Goal: Download file/media

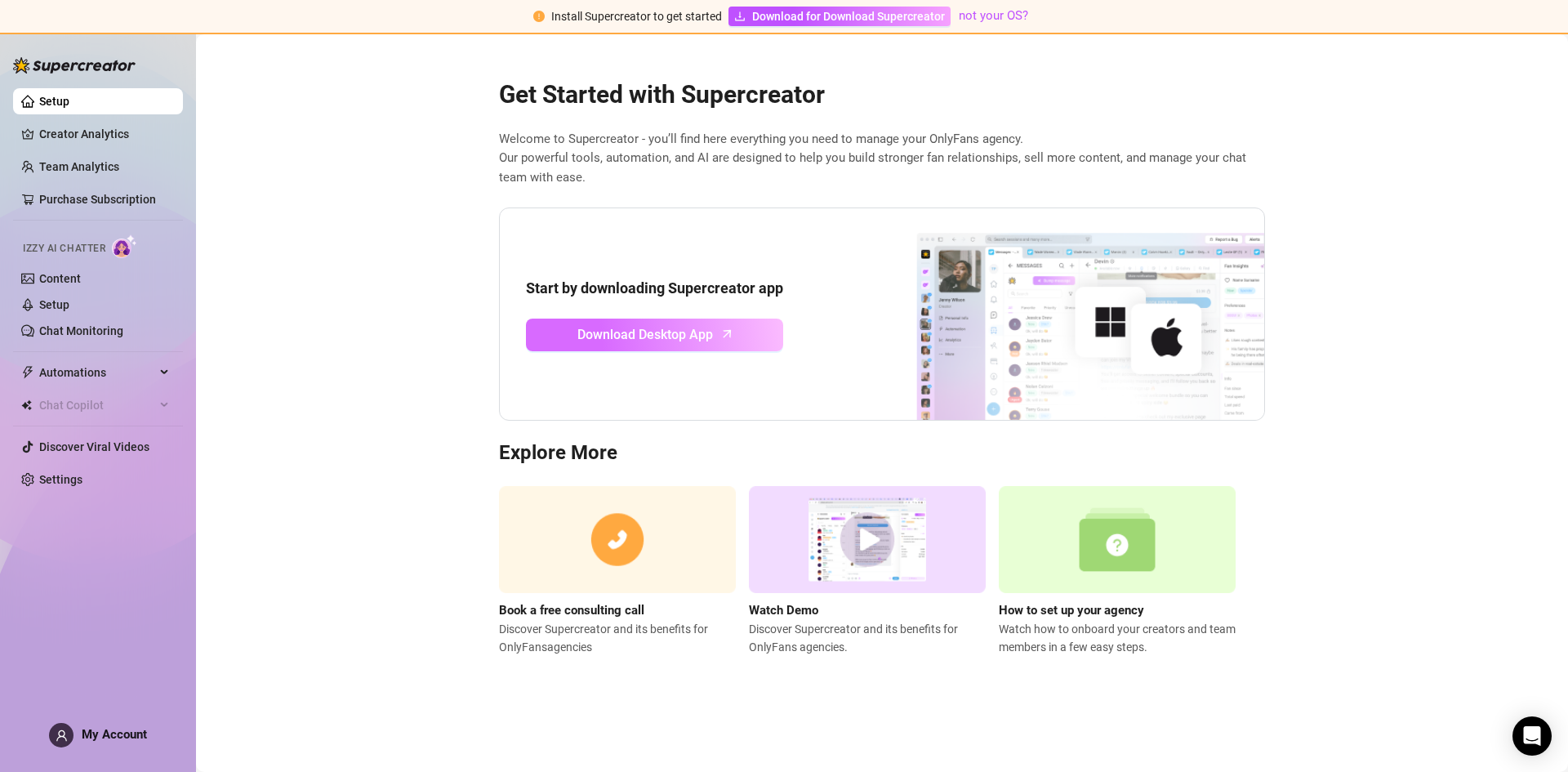
click at [597, 331] on span "Download Desktop App" at bounding box center [645, 335] width 136 height 20
click at [98, 132] on link "Creator Analytics" at bounding box center [103, 134] width 130 height 26
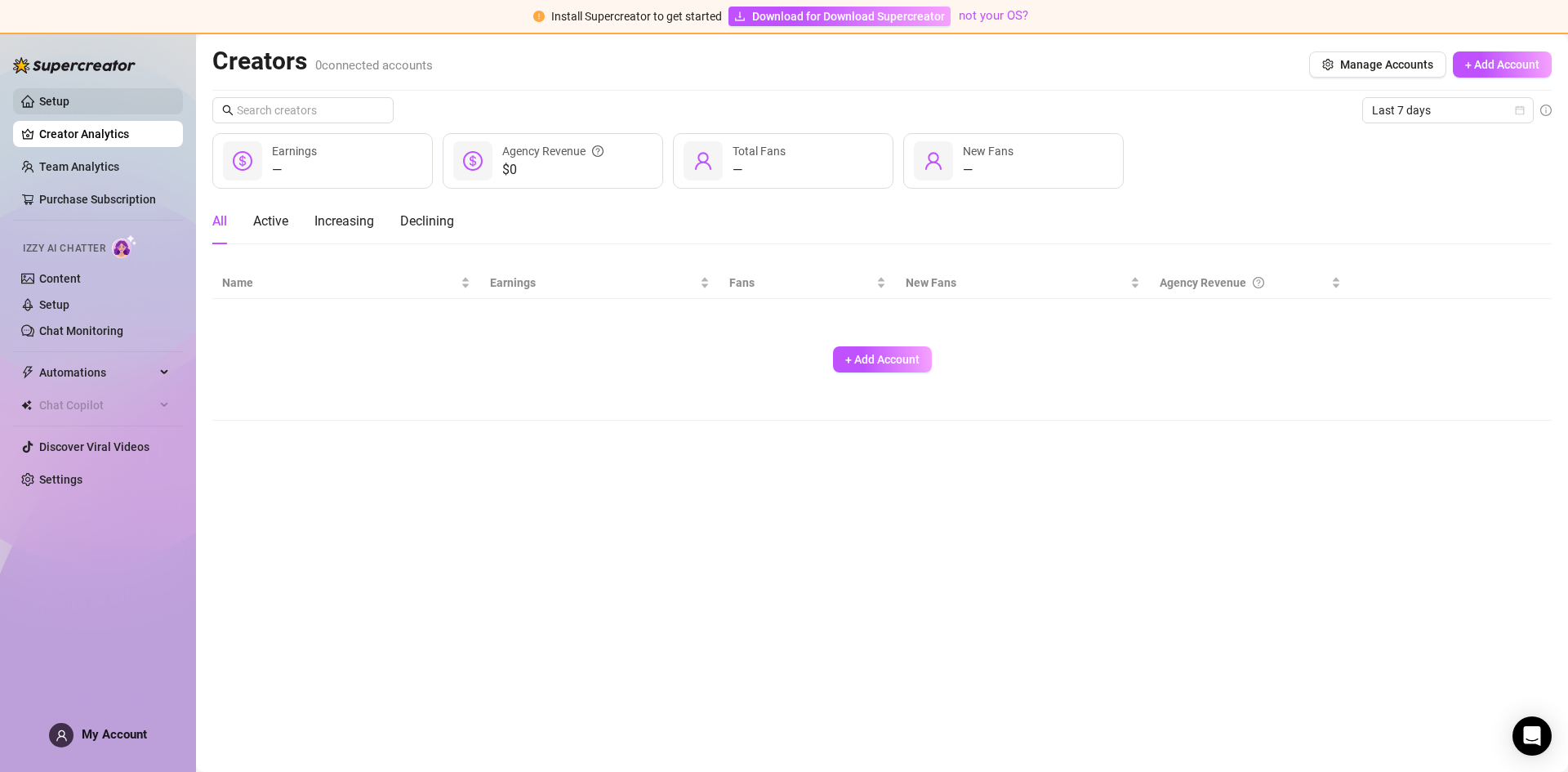
click at [69, 108] on link "Setup" at bounding box center [54, 102] width 30 height 13
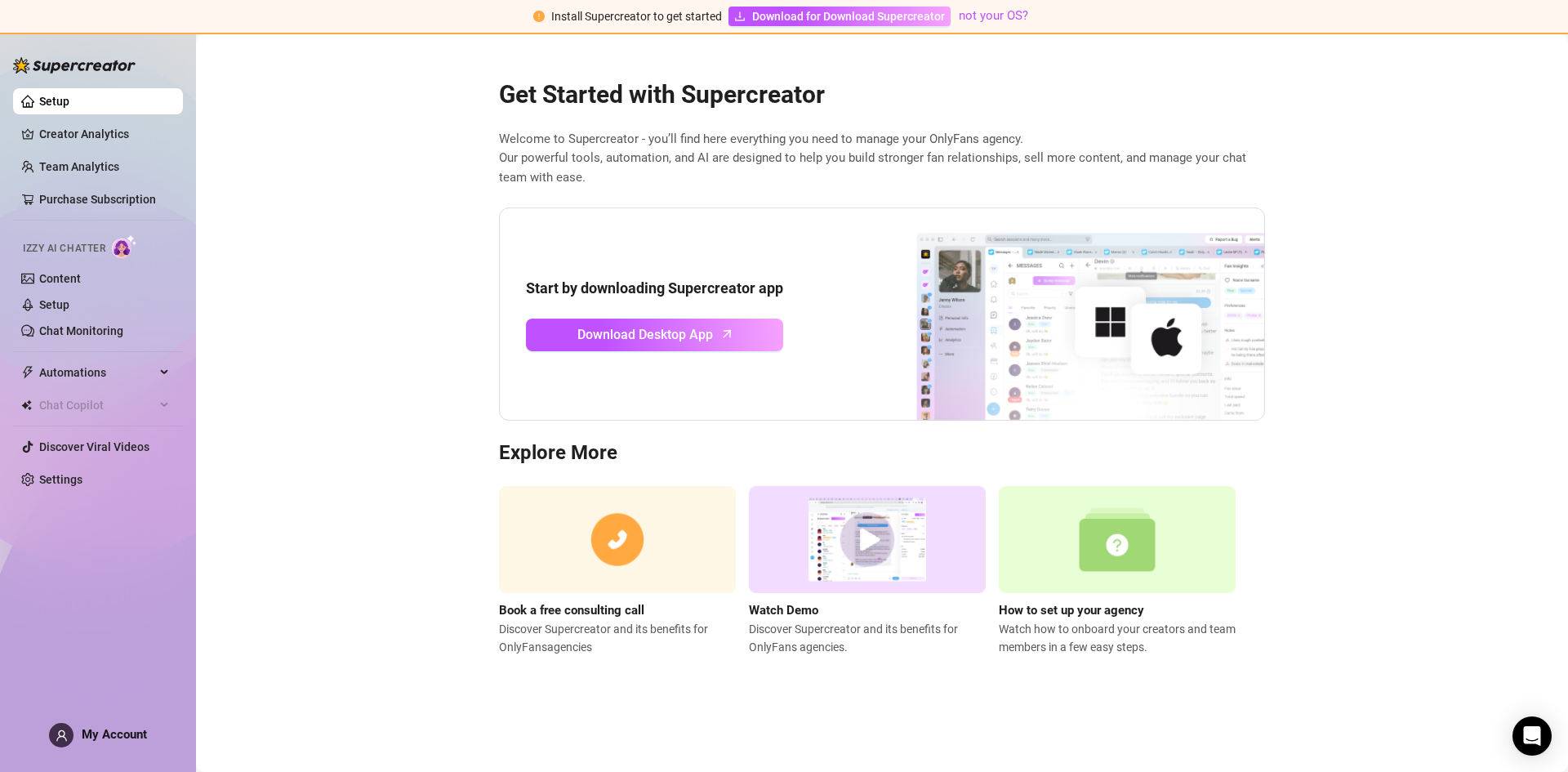
drag, startPoint x: 1368, startPoint y: 373, endPoint x: 1329, endPoint y: 362, distance: 40.5
click at [1368, 372] on main "Get Started with Supercreator Welcome to Supercreator - you’ll find here everyt…" at bounding box center [881, 403] width 1372 height 738
